Goal: Find contact information: Find specific page/section

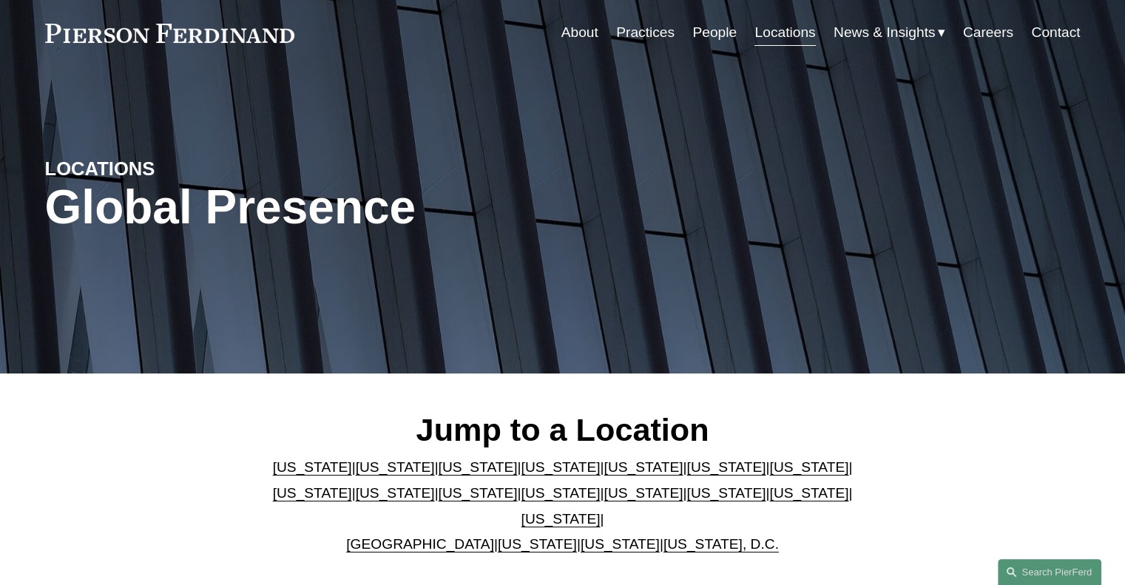
click at [362, 475] on link "[US_STATE]" at bounding box center [395, 467] width 79 height 16
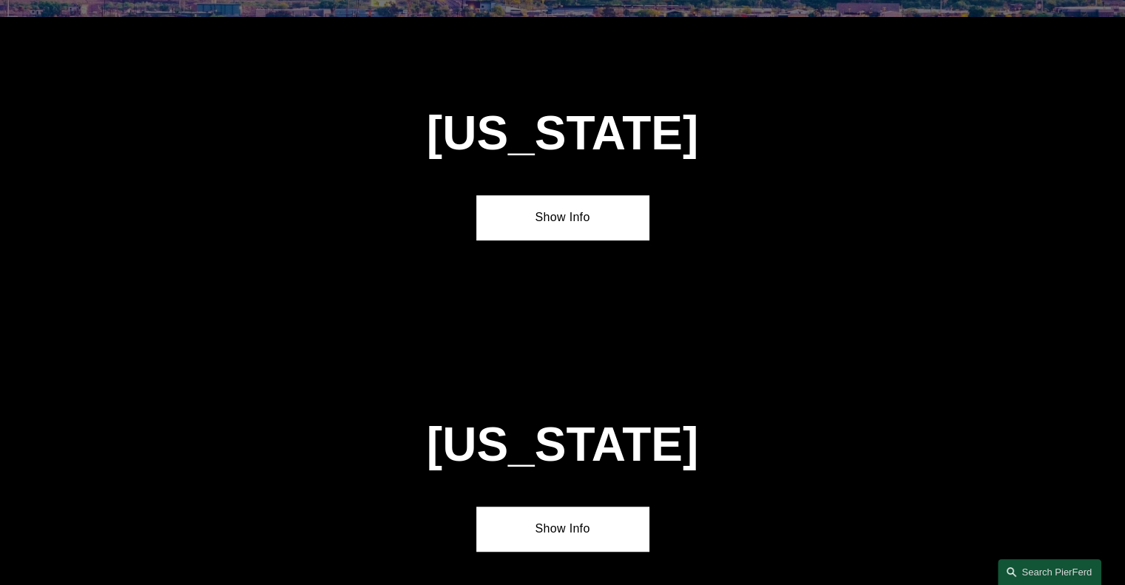
scroll to position [945, 0]
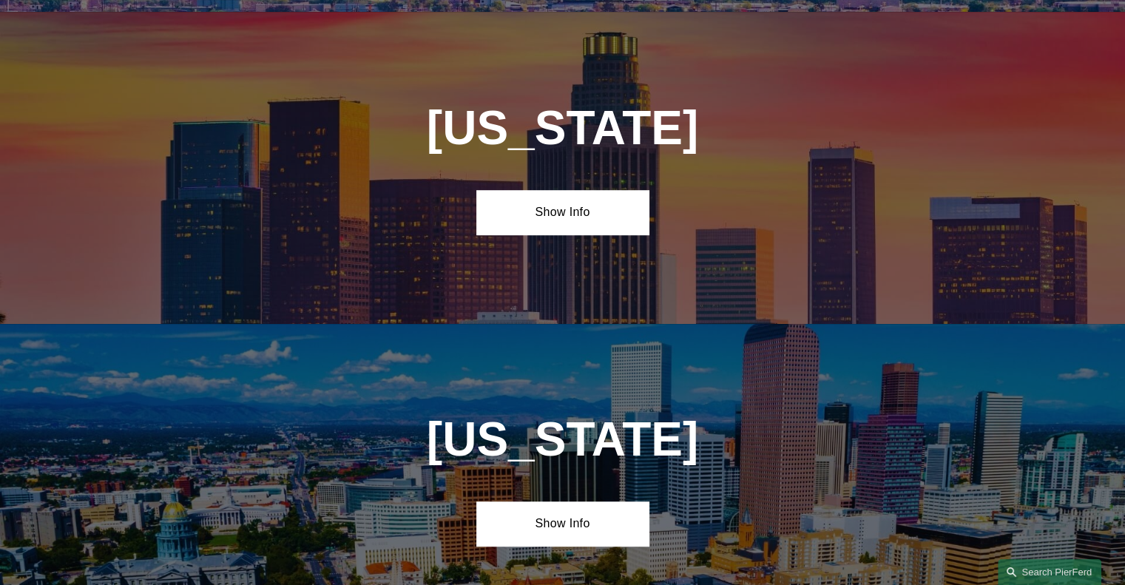
click at [564, 173] on div "California Show Info" at bounding box center [562, 167] width 1125 height 311
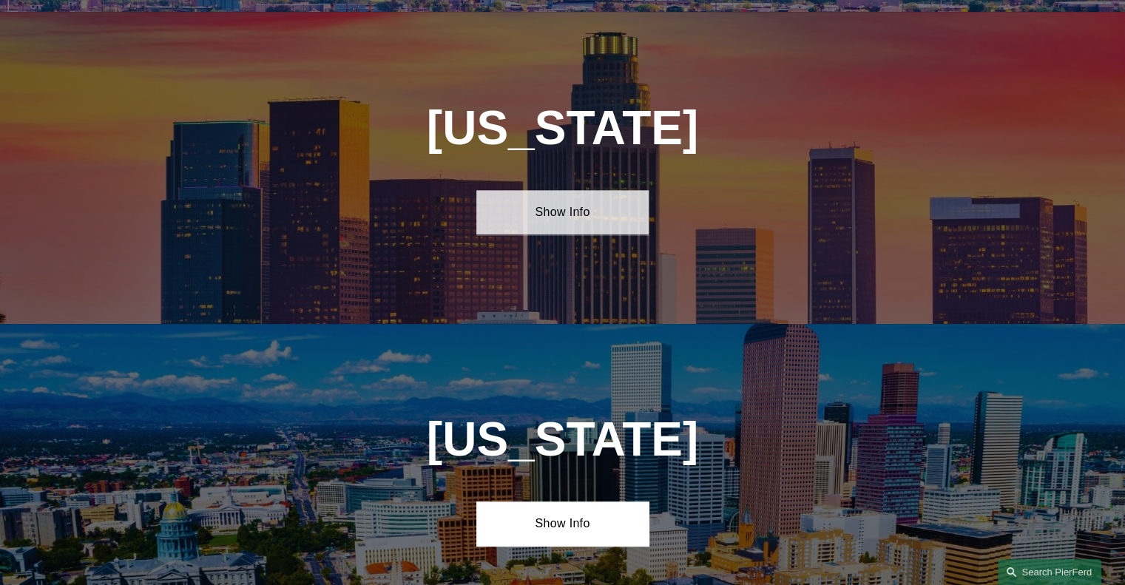
click at [551, 202] on link "Show Info" at bounding box center [562, 212] width 172 height 44
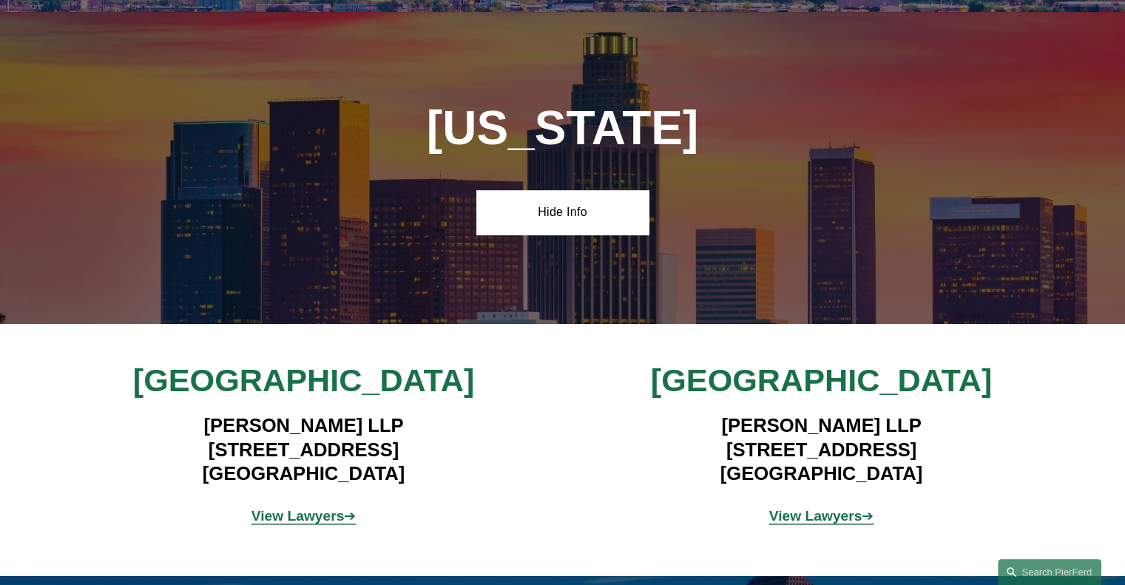
drag, startPoint x: 163, startPoint y: 436, endPoint x: 432, endPoint y: 461, distance: 269.6
click at [432, 461] on h4 "Pierson Ferdinand LLP 12100 Wilshire Blvd, Suite 800 Los Angeles, CA 90025" at bounding box center [303, 449] width 431 height 72
copy h4 "12100 Wilshire Blvd, Suite 800 Los Angeles, CA 90025"
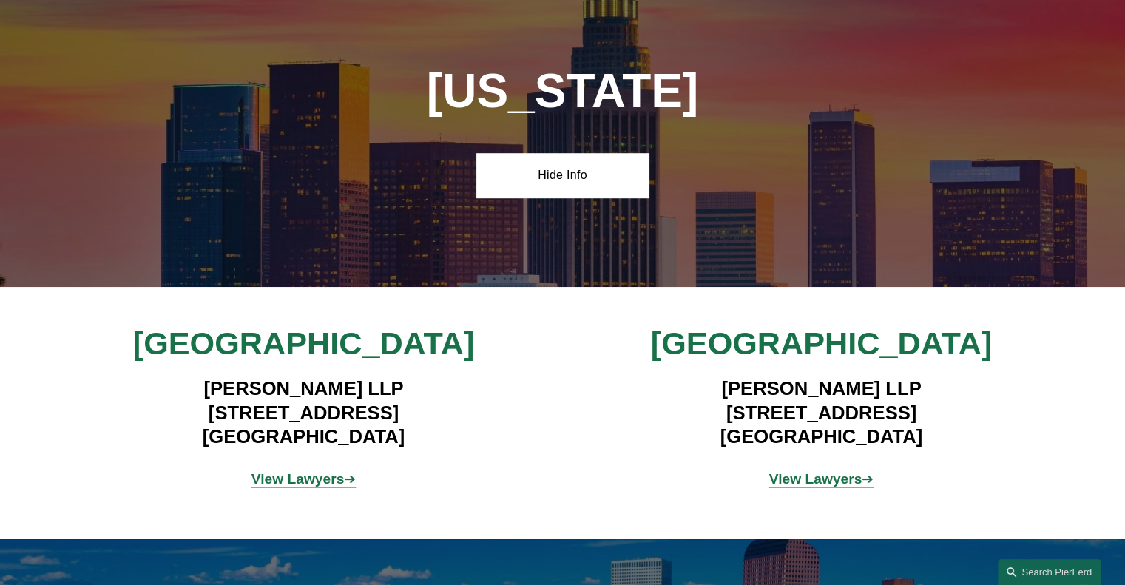
scroll to position [984, 0]
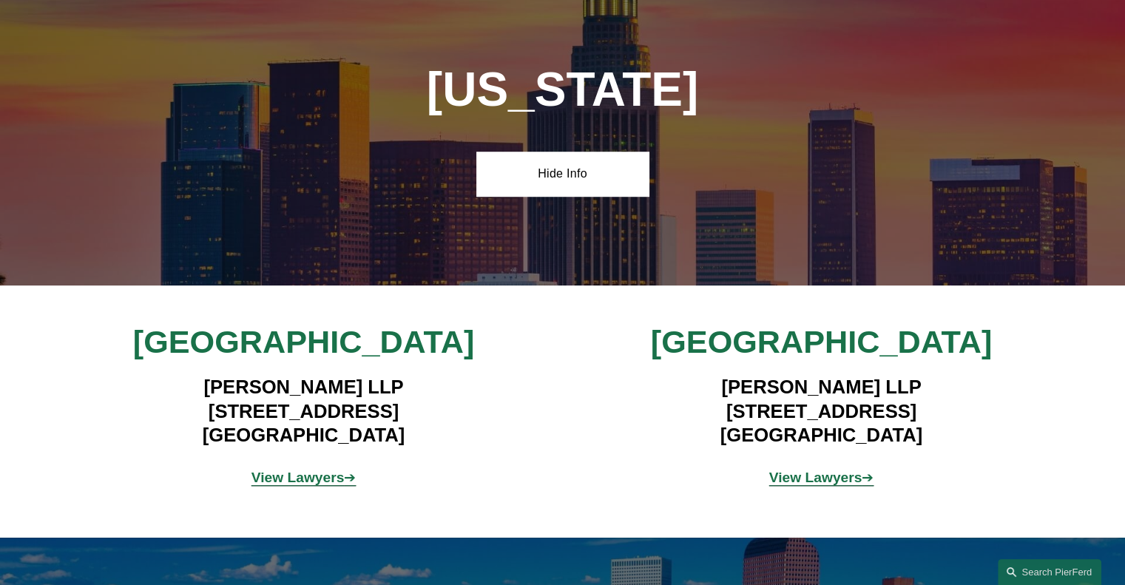
drag, startPoint x: 201, startPoint y: 374, endPoint x: 429, endPoint y: 369, distance: 227.8
click at [429, 375] on h4 "Pierson Ferdinand LLP 12100 Wilshire Blvd, Suite 800 Los Angeles, CA 90025" at bounding box center [303, 411] width 431 height 72
copy h4 "Pierson Ferdinand LLP"
drag, startPoint x: 166, startPoint y: 395, endPoint x: 479, endPoint y: 399, distance: 313.6
click at [479, 399] on h4 "Pierson Ferdinand LLP 12100 Wilshire Blvd, Suite 800 Los Angeles, CA 90025" at bounding box center [303, 411] width 431 height 72
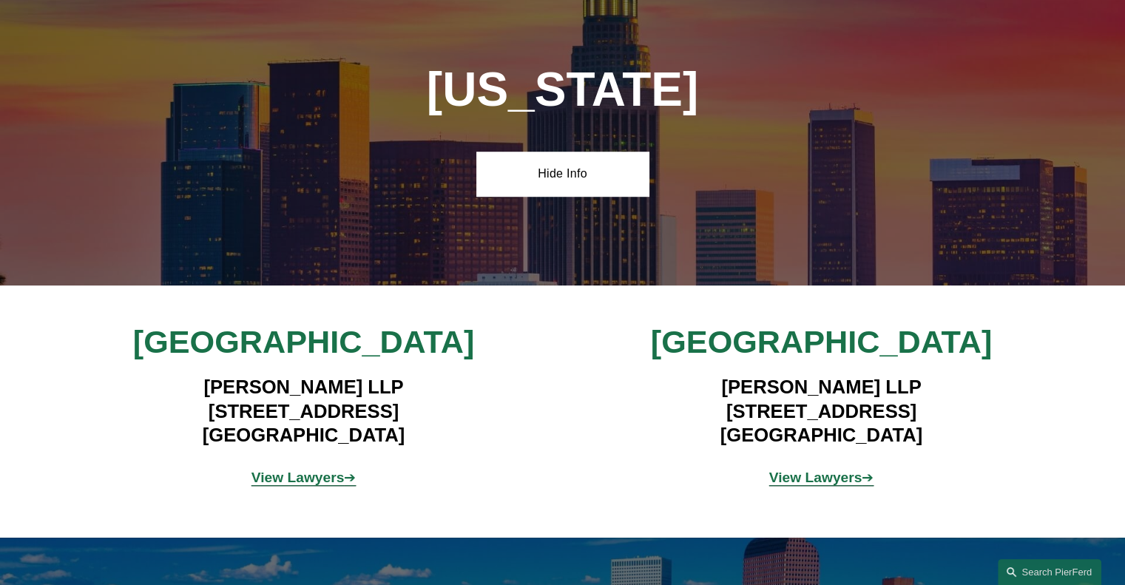
copy h4 "12100 Wilshire Blvd, Suite 800"
click at [368, 427] on h4 "Pierson Ferdinand LLP 12100 Wilshire Blvd, Suite 800 Los Angeles, CA 90025" at bounding box center [303, 411] width 431 height 72
copy h4 "90025"
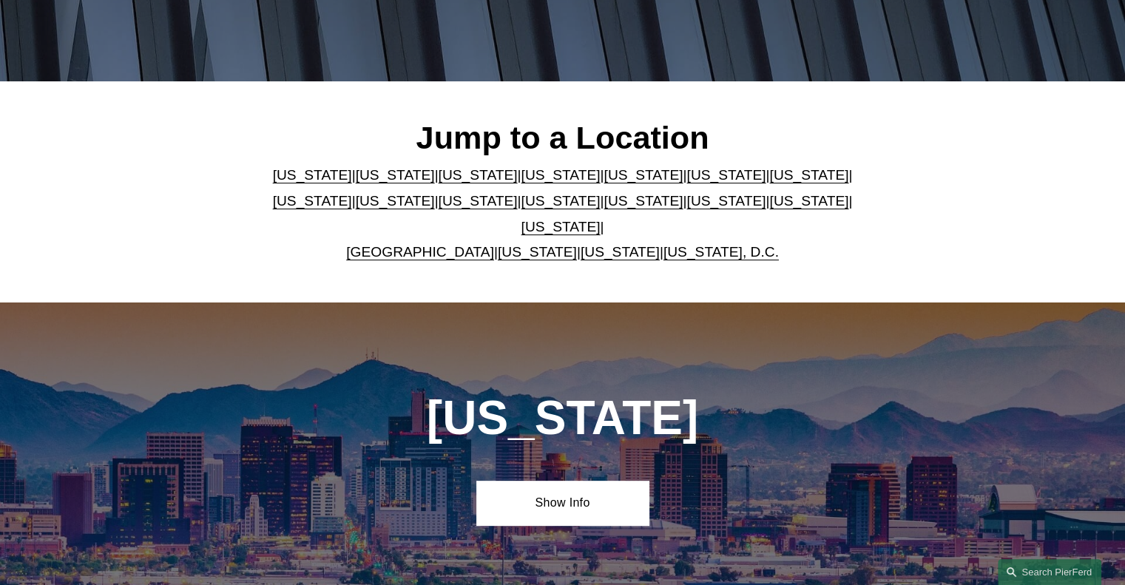
scroll to position [0, 0]
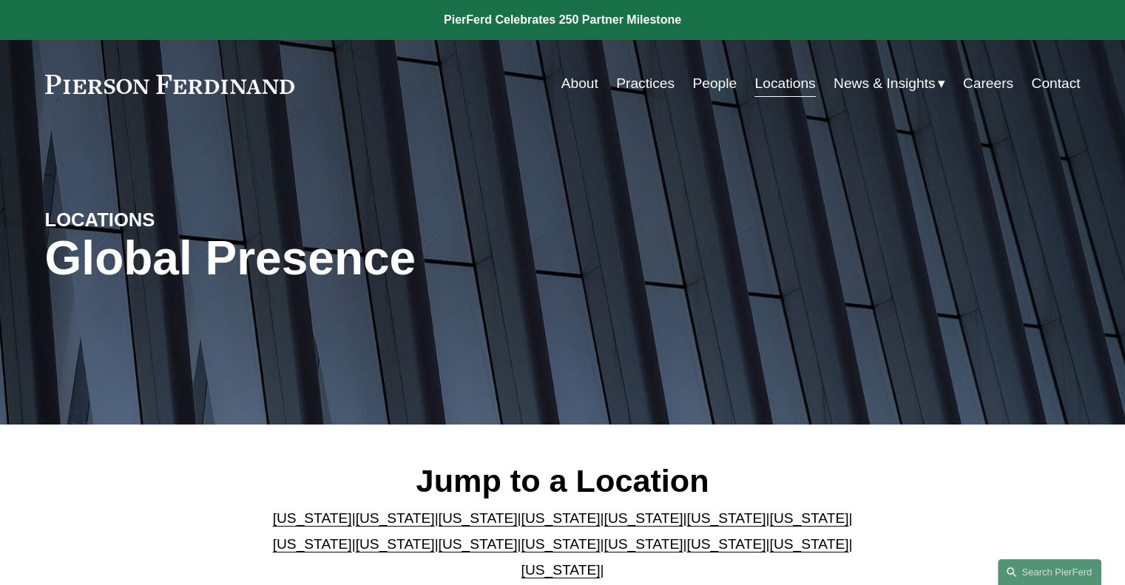
click at [694, 76] on link "People" at bounding box center [714, 84] width 44 height 28
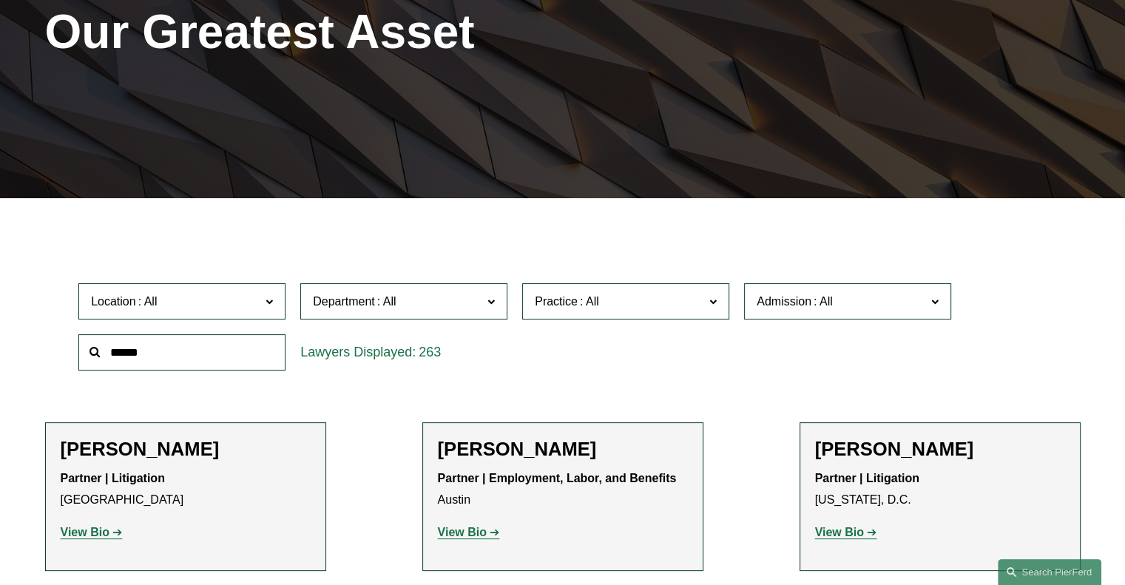
scroll to position [268, 0]
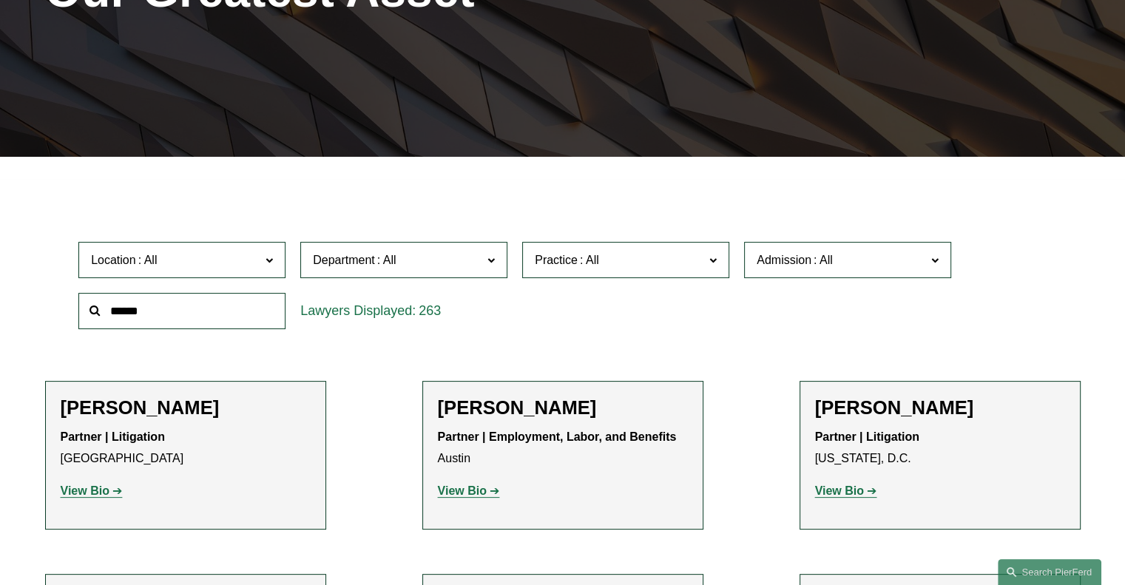
click at [231, 315] on input "text" at bounding box center [181, 311] width 207 height 36
type input "****"
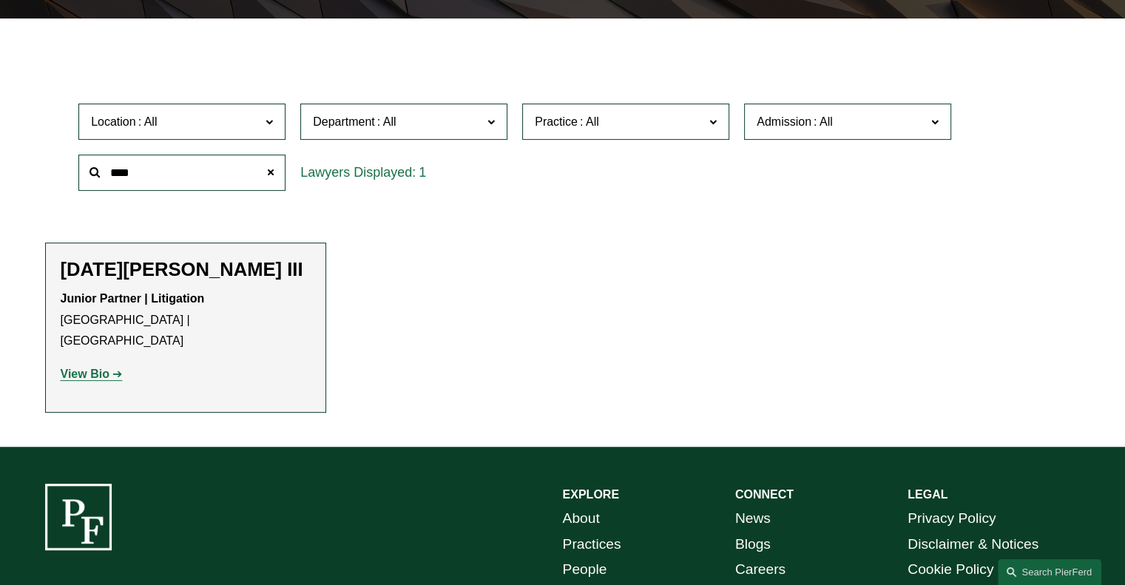
scroll to position [404, 0]
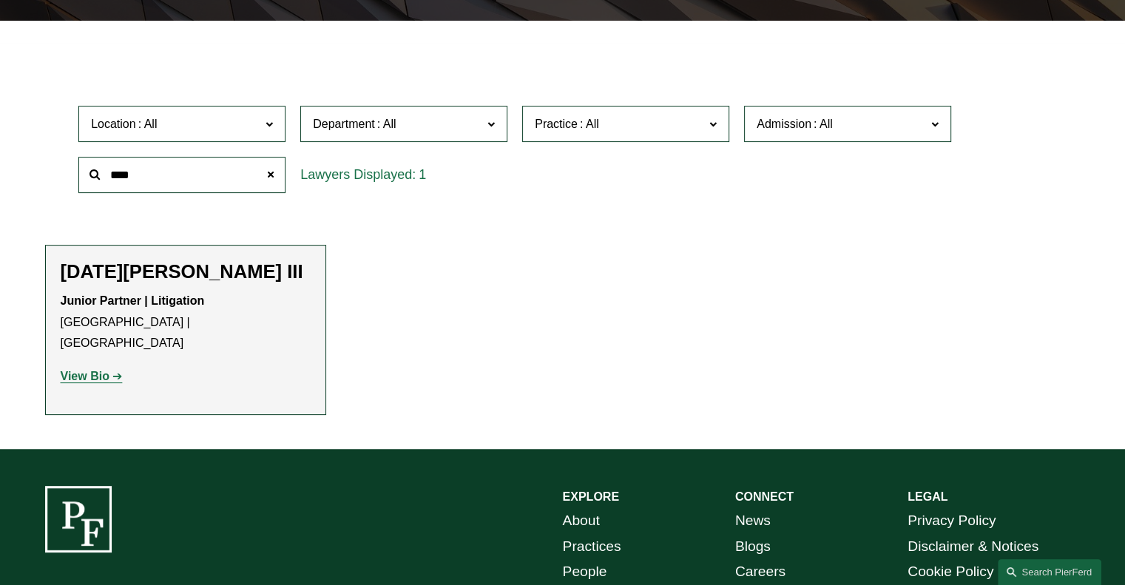
click at [93, 370] on strong "View Bio" at bounding box center [85, 376] width 49 height 13
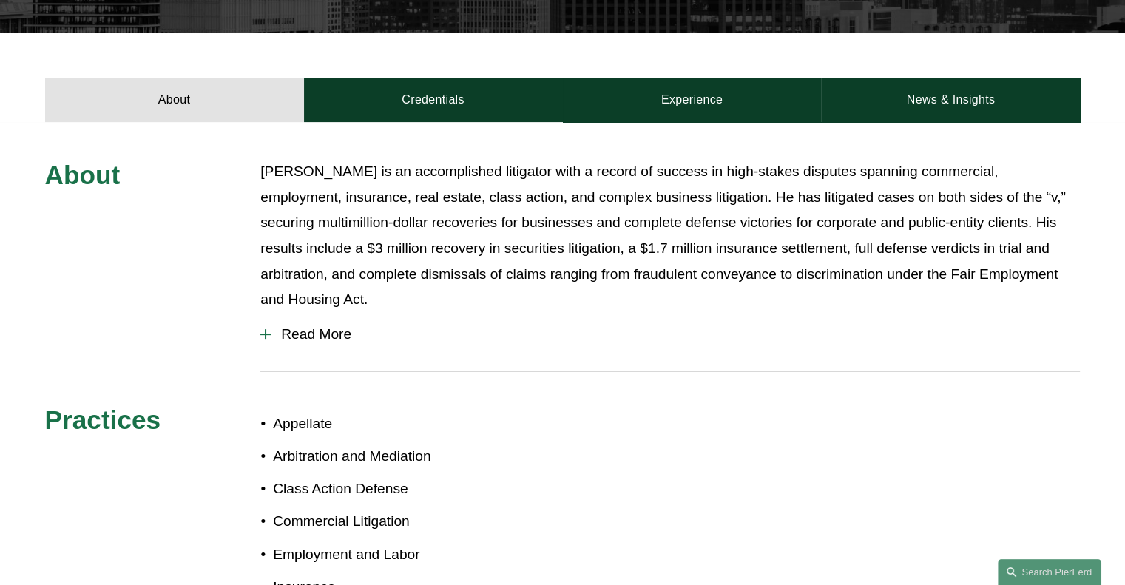
scroll to position [479, 0]
